Goal: Task Accomplishment & Management: Use online tool/utility

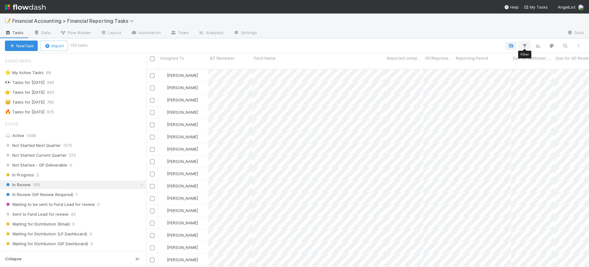
click at [527, 44] on icon "button" at bounding box center [525, 46] width 6 height 6
click at [444, 68] on button "Add Filter" at bounding box center [430, 64] width 184 height 9
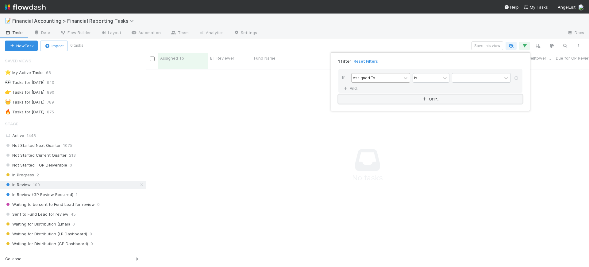
scroll to position [191, 431]
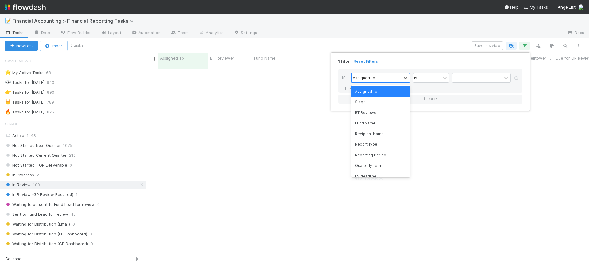
click at [393, 80] on div "Assigned To" at bounding box center [377, 77] width 50 height 9
click at [380, 122] on div "Fund Name" at bounding box center [380, 123] width 59 height 10
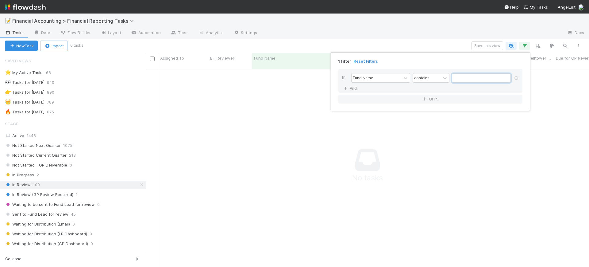
click at [476, 75] on input "text" at bounding box center [481, 77] width 59 height 9
type input "raba"
click at [242, 136] on div "1 filter Reset Filters If Fund Name contains raba And.. Or if..." at bounding box center [294, 133] width 589 height 267
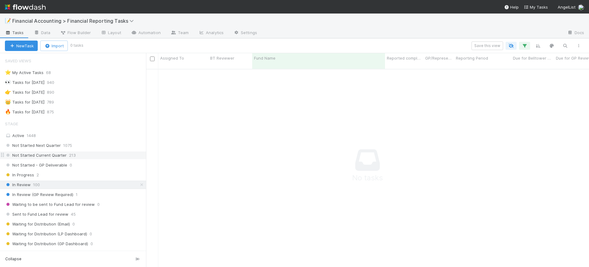
click at [57, 157] on span "Not Started Current Quarter" at bounding box center [36, 155] width 62 height 8
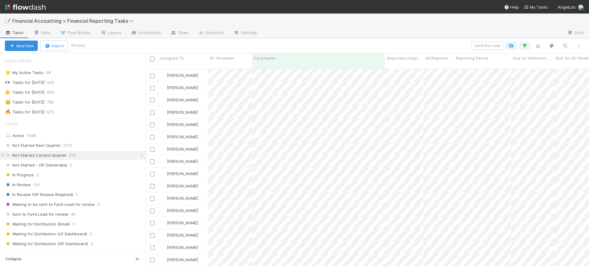
scroll to position [197, 437]
click at [57, 157] on span "Not Started Current Quarter" at bounding box center [36, 155] width 62 height 8
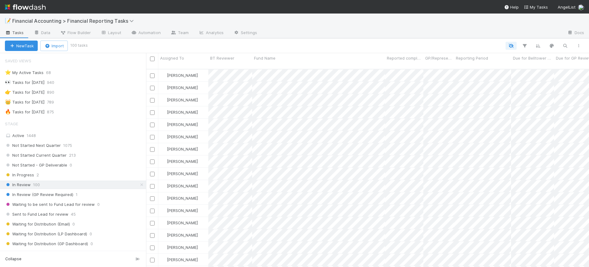
scroll to position [197, 437]
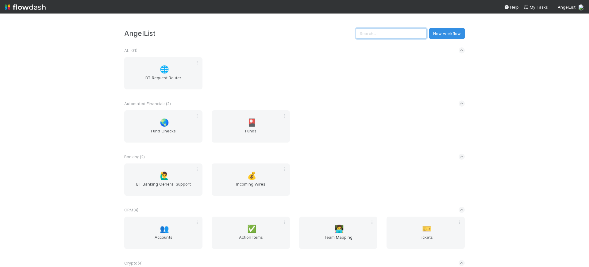
click at [373, 33] on input "text" at bounding box center [391, 33] width 71 height 10
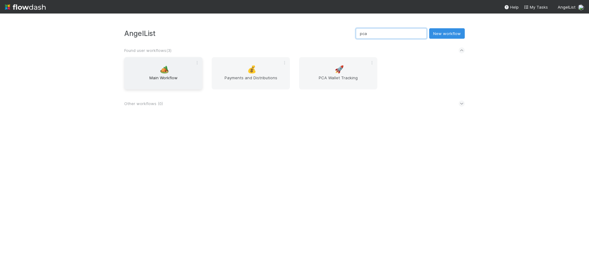
type input "pca"
click at [169, 75] on span "Main Workflow" at bounding box center [163, 81] width 73 height 12
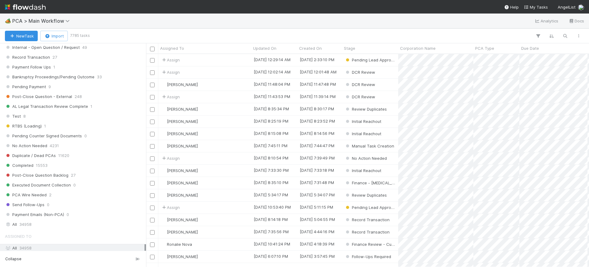
scroll to position [614, 0]
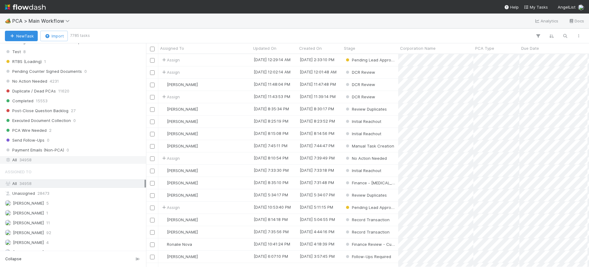
click at [36, 162] on div "All 34958" at bounding box center [75, 160] width 140 height 8
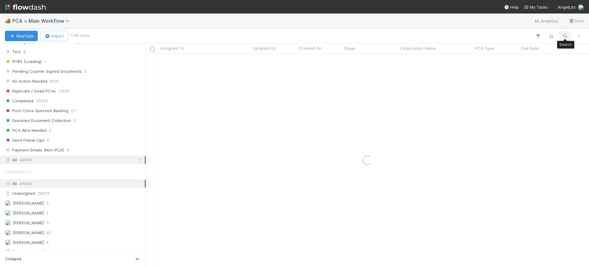
click at [563, 34] on icon "button" at bounding box center [565, 36] width 6 height 6
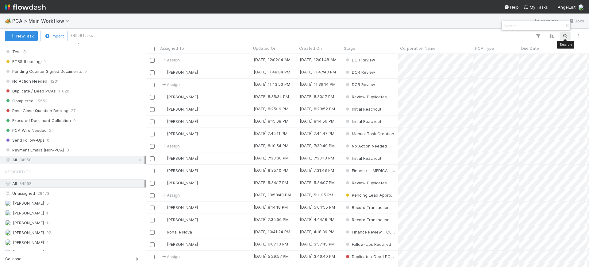
click at [538, 35] on div at bounding box center [294, 133] width 589 height 267
click at [538, 35] on icon "button" at bounding box center [538, 36] width 6 height 6
click at [471, 55] on button "Add Filter" at bounding box center [444, 54] width 184 height 9
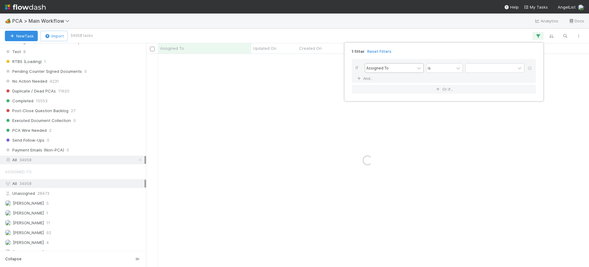
click at [407, 70] on div "Assigned To" at bounding box center [390, 68] width 50 height 9
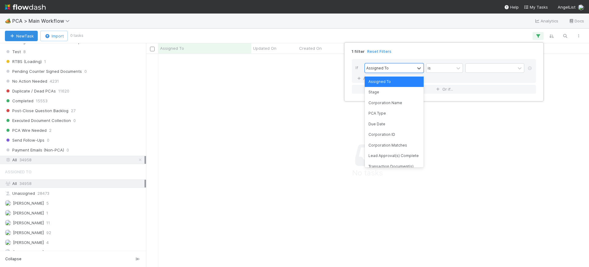
scroll to position [201, 431]
click at [400, 101] on div "Corporation Name" at bounding box center [394, 103] width 59 height 10
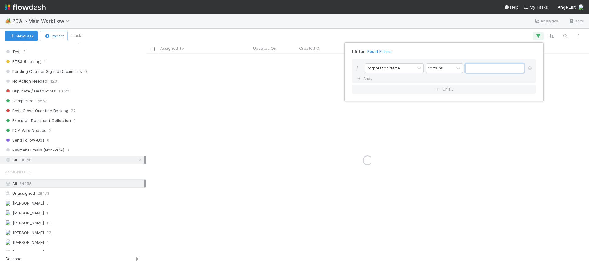
click at [473, 64] on input "text" at bounding box center [494, 68] width 59 height 9
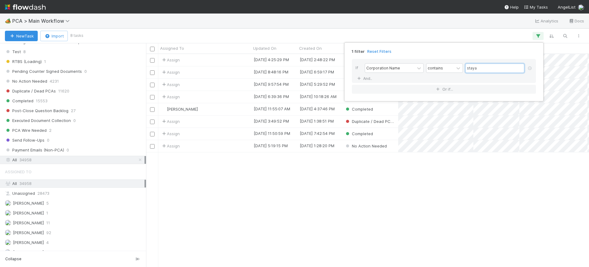
scroll to position [207, 437]
type input "staya"
click at [278, 181] on div "1 filter Reset Filters If Corporation Name contains staya And.. Or if..." at bounding box center [294, 133] width 589 height 267
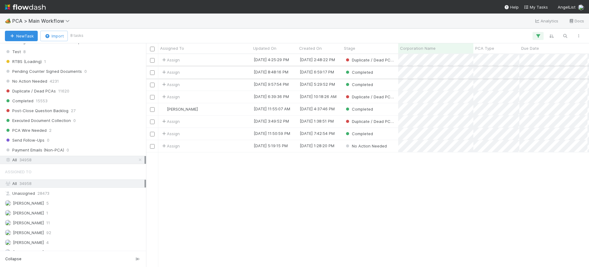
click at [382, 72] on div "Completed" at bounding box center [370, 72] width 56 height 12
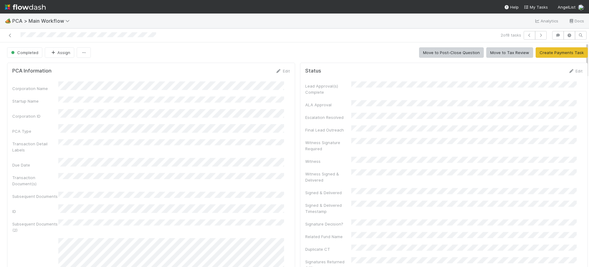
drag, startPoint x: 581, startPoint y: 220, endPoint x: 583, endPoint y: 28, distance: 192.4
click at [583, 28] on div "🏕️ PCA > Main Workflow Analytics Docs 2 of 8 tasks Completed Assign Move to Pos…" at bounding box center [294, 140] width 589 height 253
click at [10, 35] on icon at bounding box center [10, 35] width 6 height 4
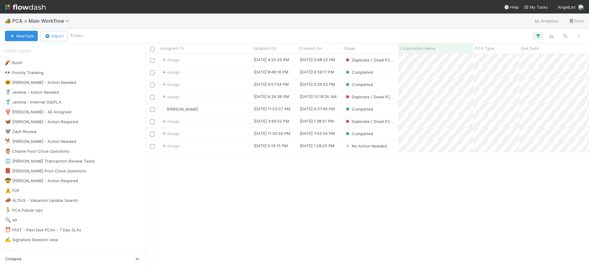
scroll to position [207, 437]
click at [382, 86] on div "Completed" at bounding box center [370, 85] width 56 height 12
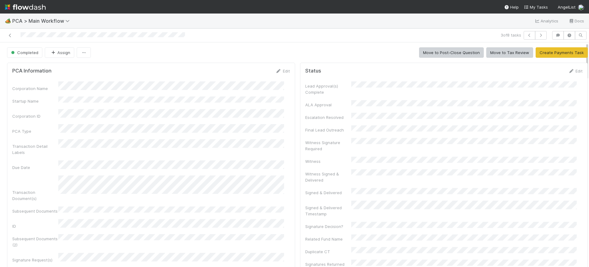
click at [10, 35] on icon at bounding box center [10, 35] width 6 height 4
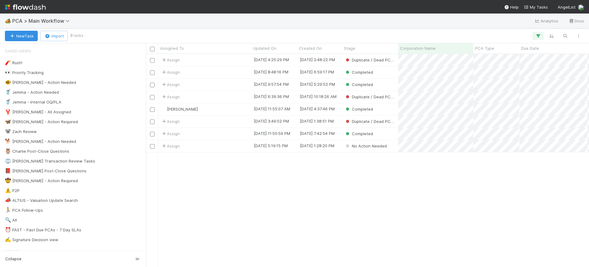
scroll to position [207, 437]
click at [537, 35] on icon "button" at bounding box center [538, 36] width 6 height 6
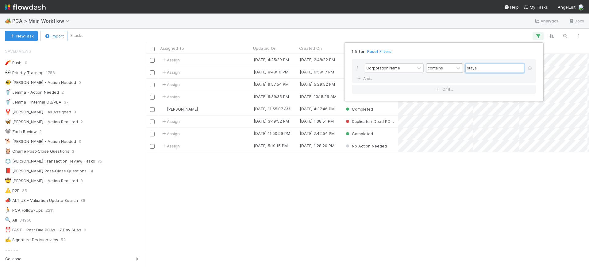
drag, startPoint x: 484, startPoint y: 67, endPoint x: 439, endPoint y: 70, distance: 44.6
click at [439, 70] on div "Corporation Name contains staya" at bounding box center [446, 68] width 162 height 11
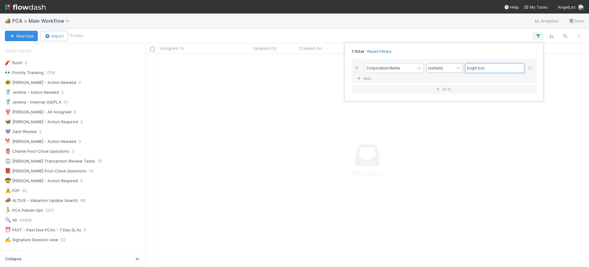
scroll to position [201, 431]
type input "knght bus"
drag, startPoint x: 143, startPoint y: 74, endPoint x: 143, endPoint y: 108, distance: 33.8
click at [143, 108] on div "1 filter Reset Filters If Corporation Name contains knght bus And.. Or if..." at bounding box center [294, 133] width 589 height 267
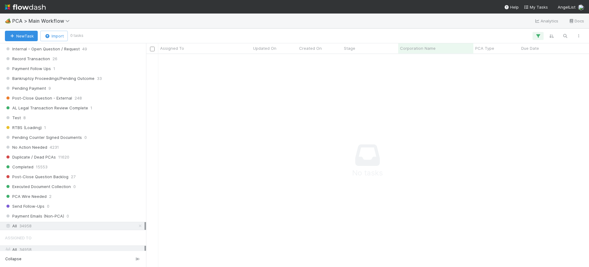
scroll to position [550, 0]
click at [537, 33] on icon "button" at bounding box center [538, 36] width 6 height 6
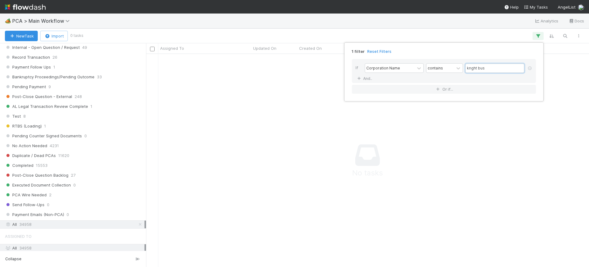
click at [501, 68] on input "knght bus" at bounding box center [494, 68] width 59 height 9
type input "knight"
click at [314, 94] on div "1 filter Reset Filters If Corporation Name contains knight And.. Or if..." at bounding box center [294, 133] width 589 height 267
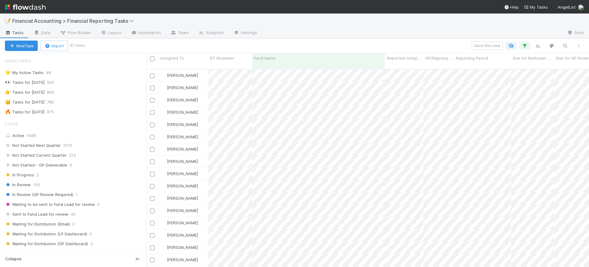
scroll to position [118, 0]
